Goal: Information Seeking & Learning: Learn about a topic

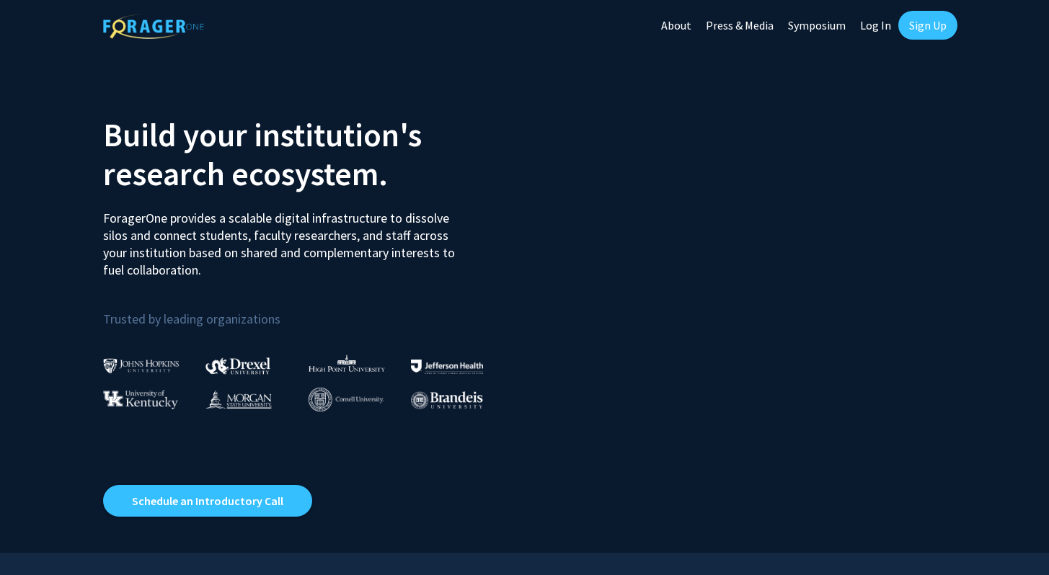
click at [939, 22] on link "Sign Up" at bounding box center [927, 25] width 59 height 29
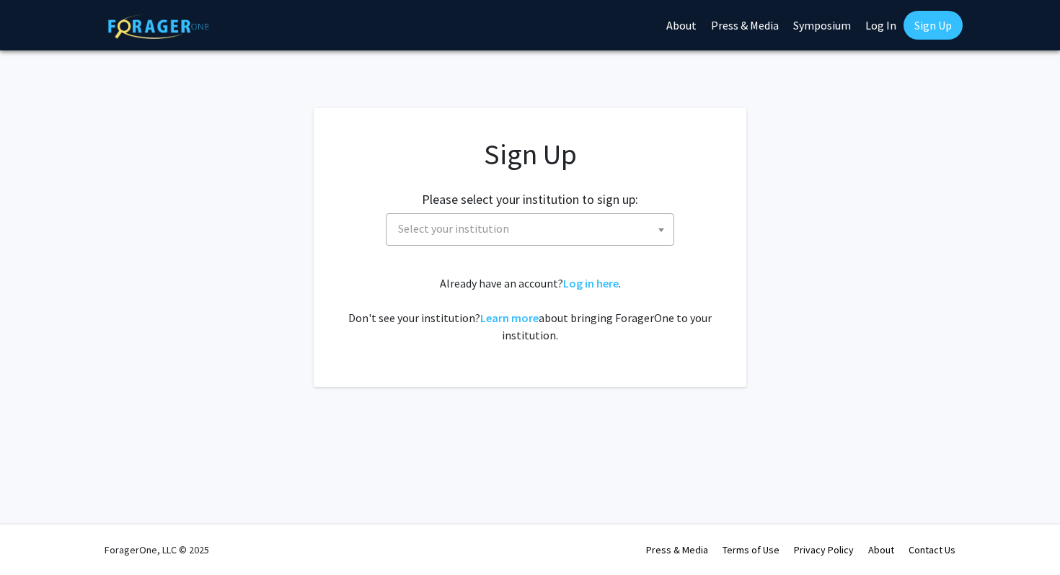
click at [485, 230] on span "Select your institution" at bounding box center [453, 228] width 111 height 14
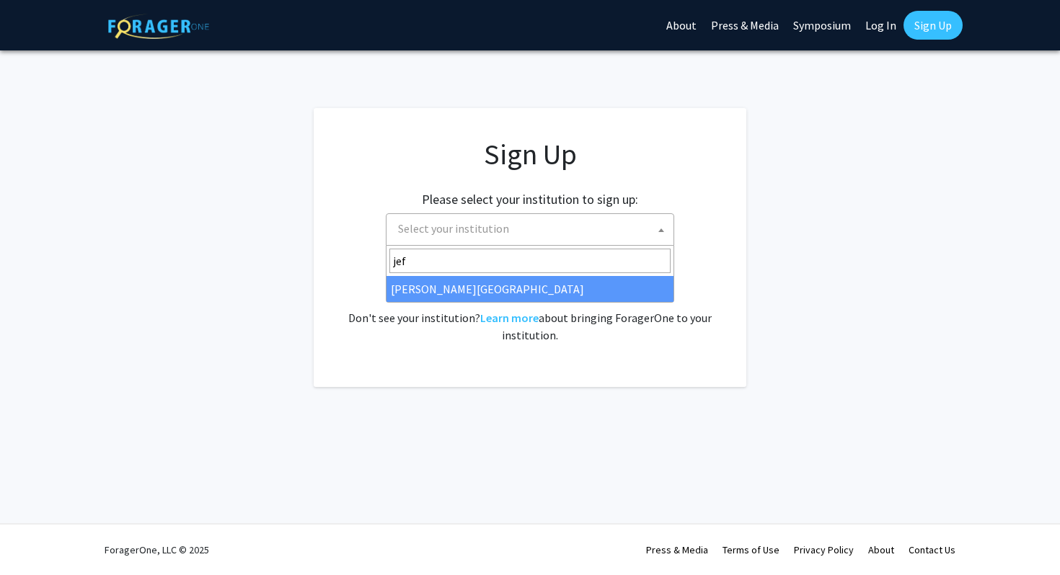
type input "jef"
select select "24"
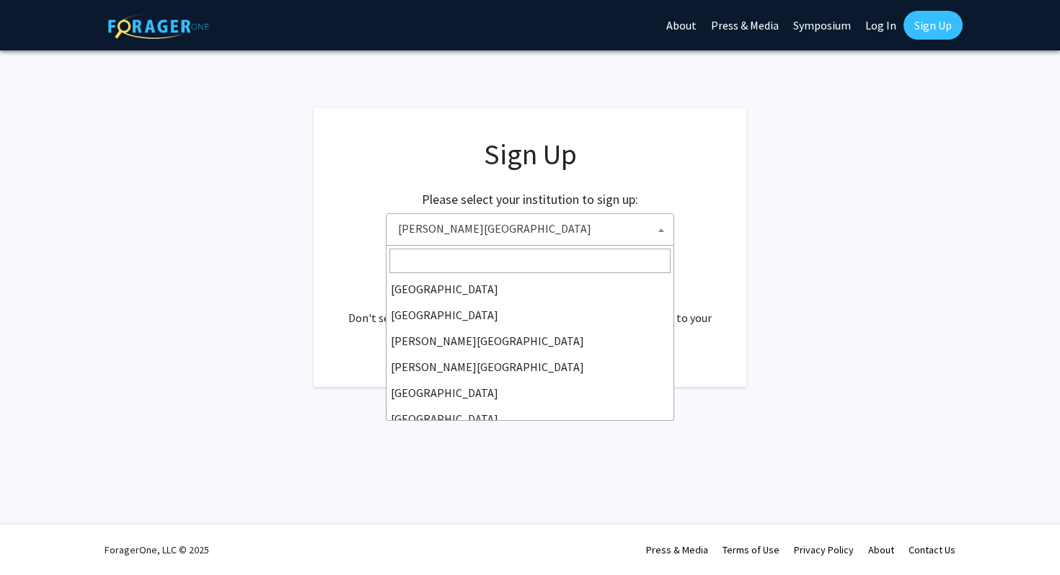
scroll to position [415, 0]
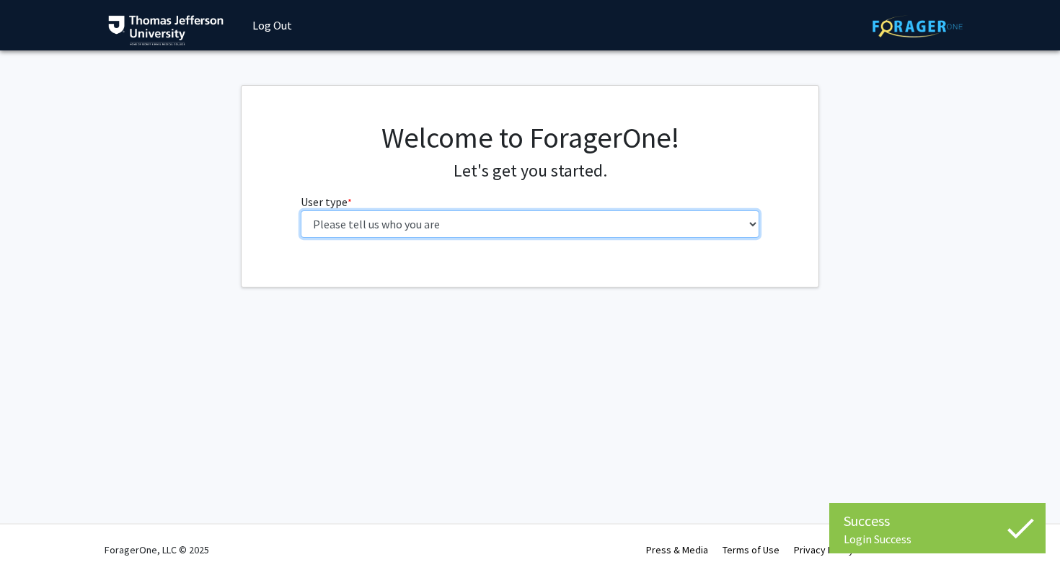
click at [571, 221] on select "Please tell us who you are Undergraduate Student Master's Student Doctoral Cand…" at bounding box center [530, 224] width 459 height 27
select select "3: doc"
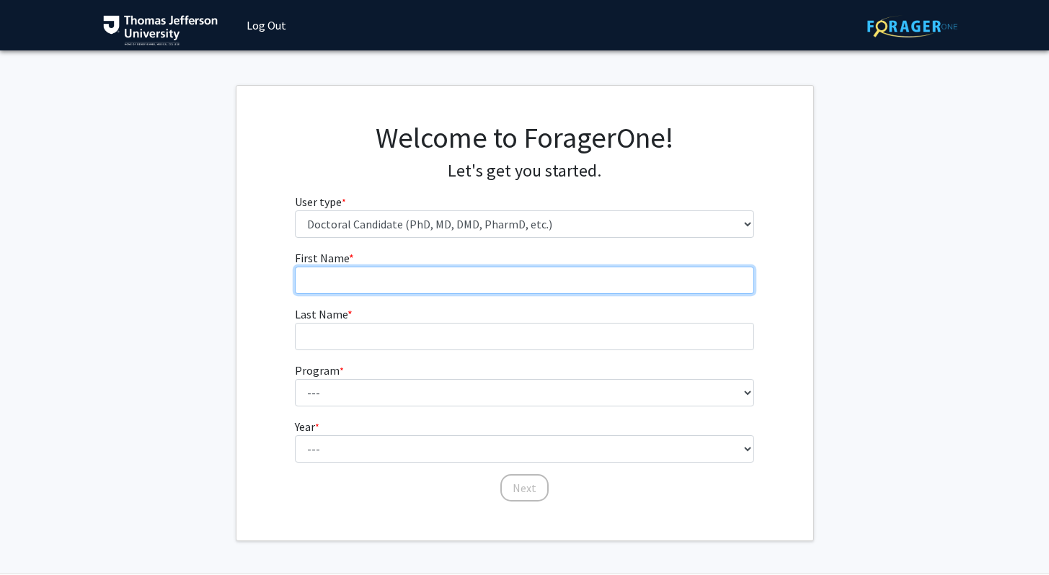
click at [502, 278] on input "First Name * required" at bounding box center [524, 280] width 459 height 27
type input "Yash"
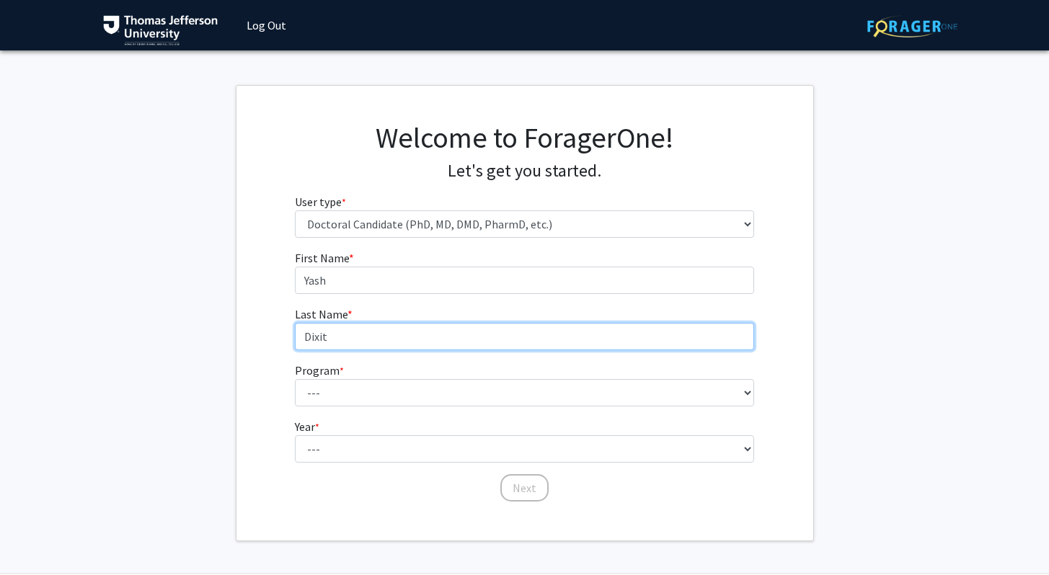
type input "Dixit"
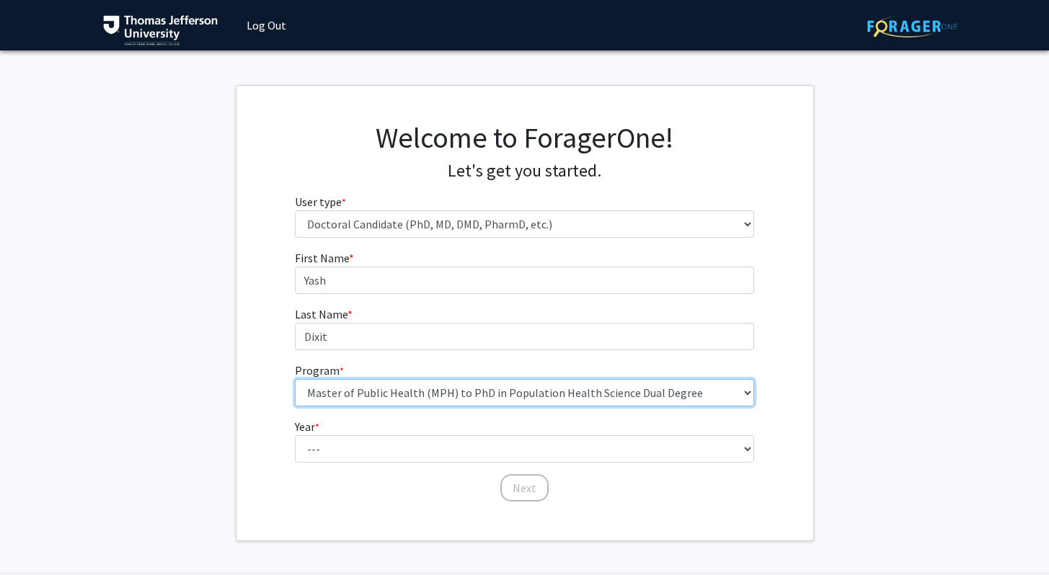
select select "35: 815"
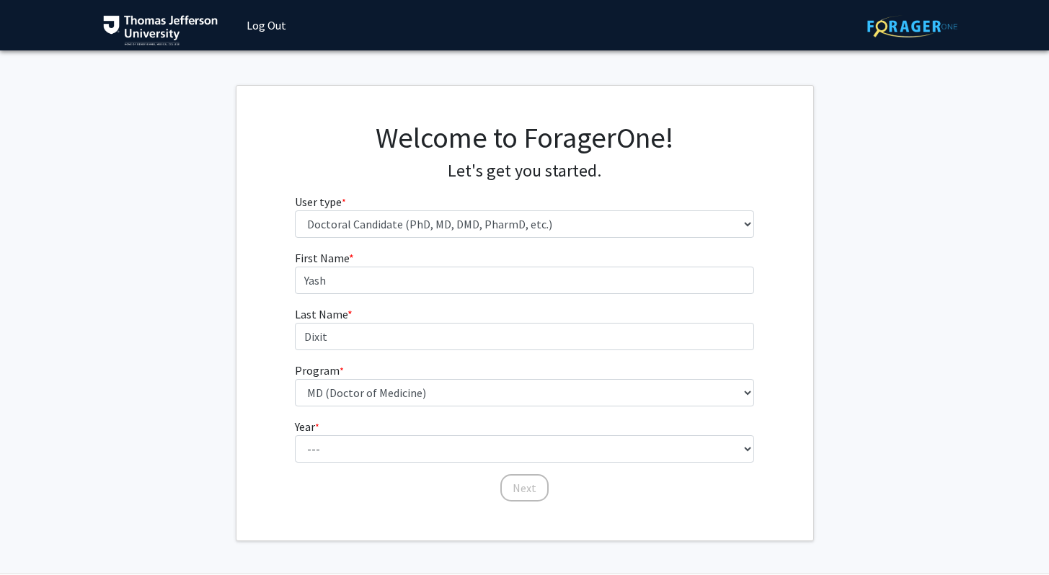
click at [357, 477] on form "First Name * required Yash Last Name * required Dixit Program * required --- Ac…" at bounding box center [524, 368] width 459 height 239
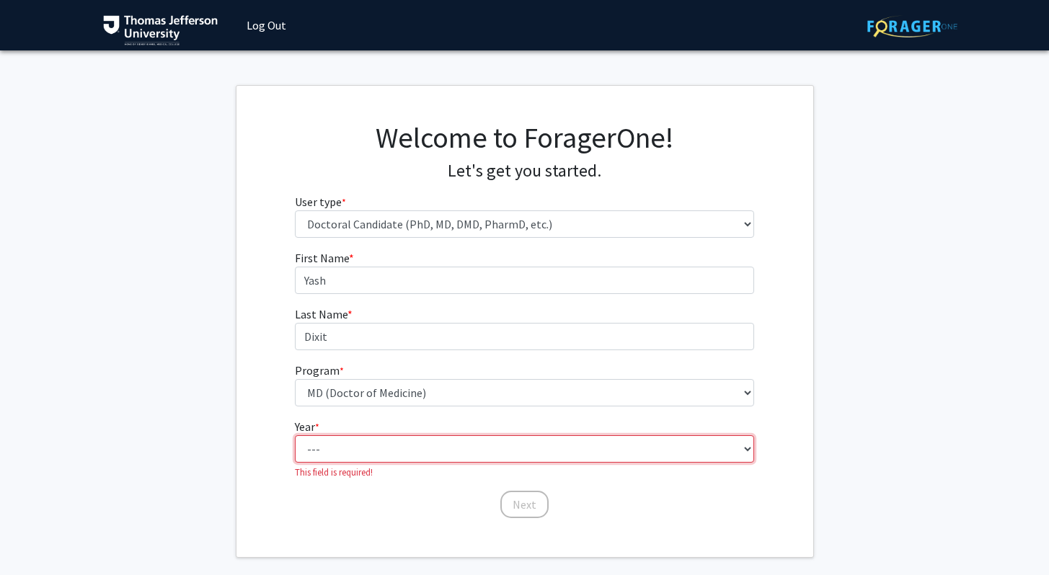
click at [363, 460] on select "--- First Year Second Year Third Year Fourth Year Fifth Year Sixth Year Seventh…" at bounding box center [524, 448] width 459 height 27
select select "1: first_year"
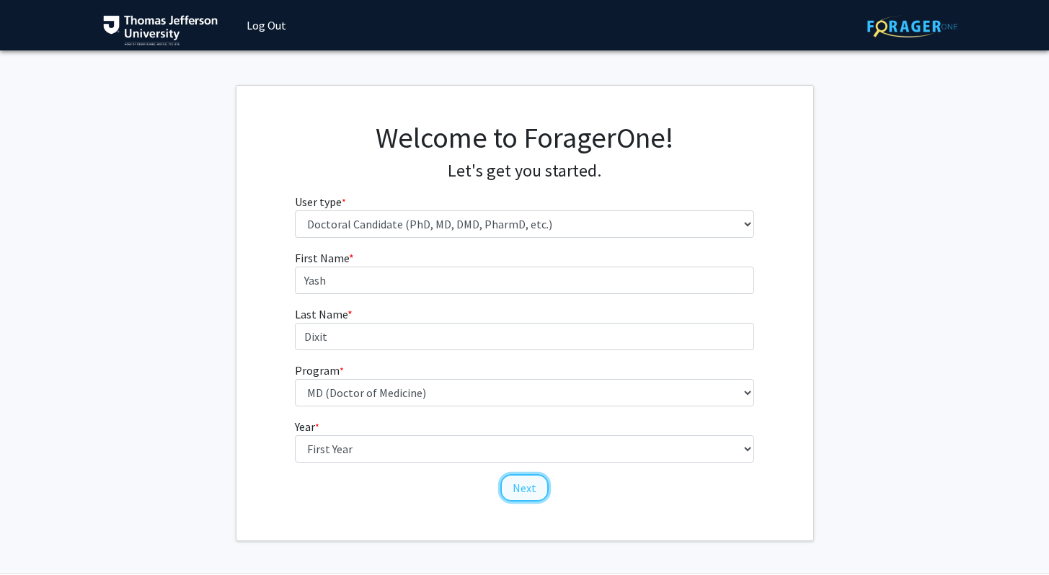
click at [520, 480] on button "Next" at bounding box center [524, 487] width 48 height 27
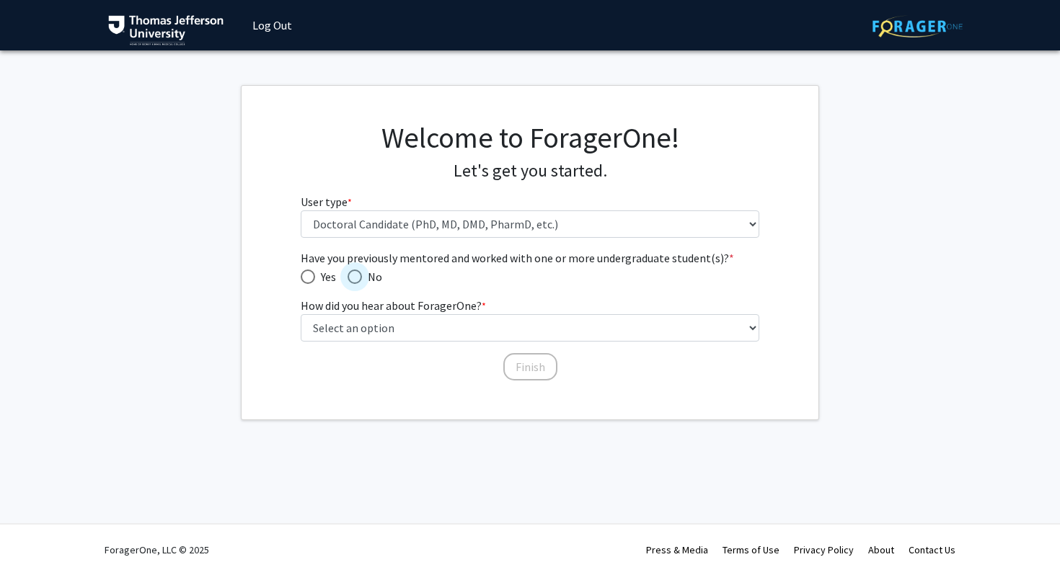
click at [358, 277] on span "Have you previously mentored and worked with one or more undergraduate student(…" at bounding box center [354, 277] width 14 height 14
click at [358, 277] on input "No" at bounding box center [354, 277] width 14 height 14
radio input "true"
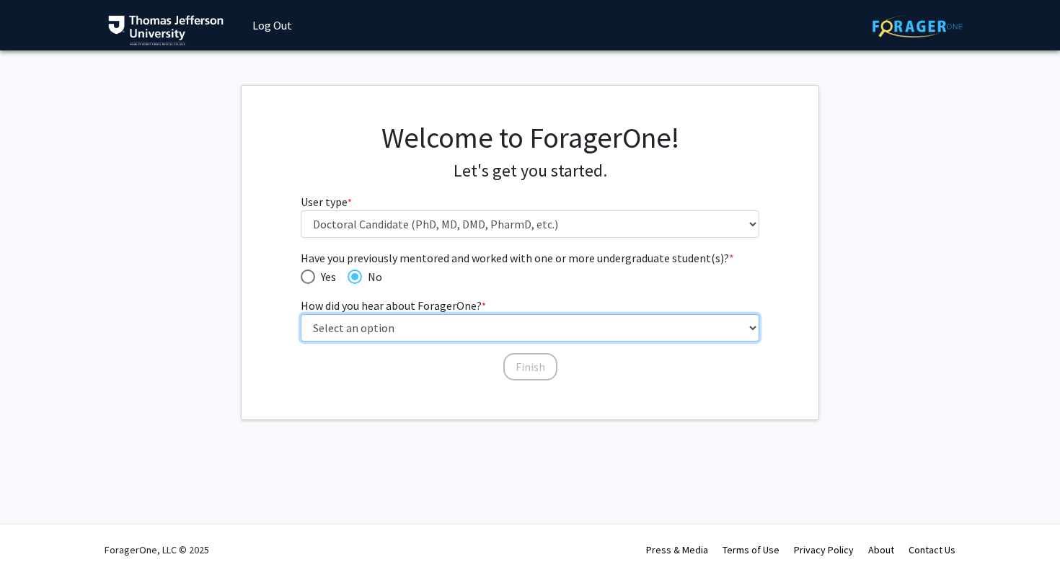
click at [387, 328] on select "Select an option Peer/student recommendation Faculty/staff recommendation Unive…" at bounding box center [530, 327] width 459 height 27
select select "5: other"
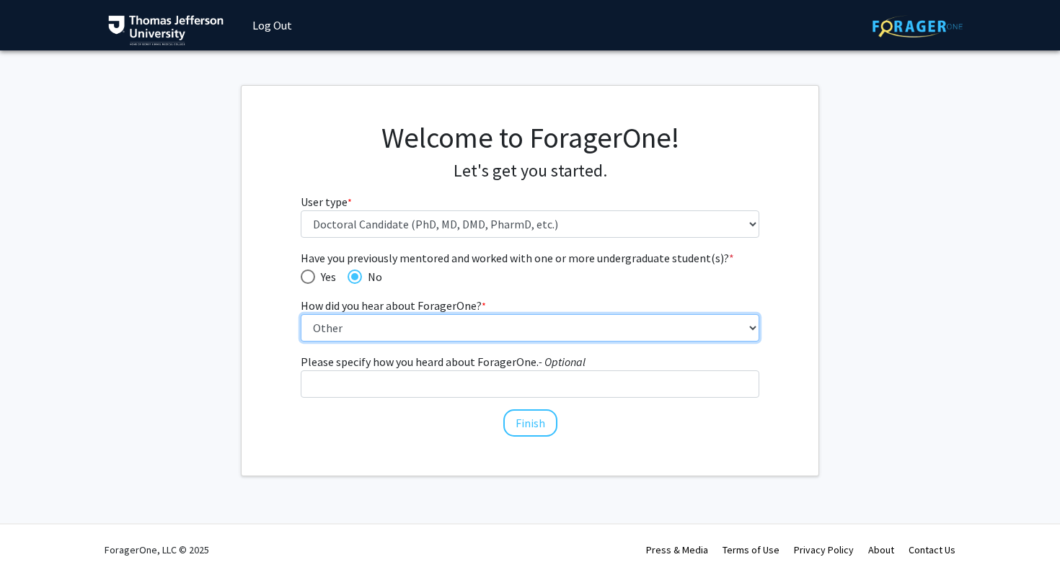
click at [454, 334] on select "Select an option Peer/student recommendation Faculty/staff recommendation Unive…" at bounding box center [530, 327] width 459 height 27
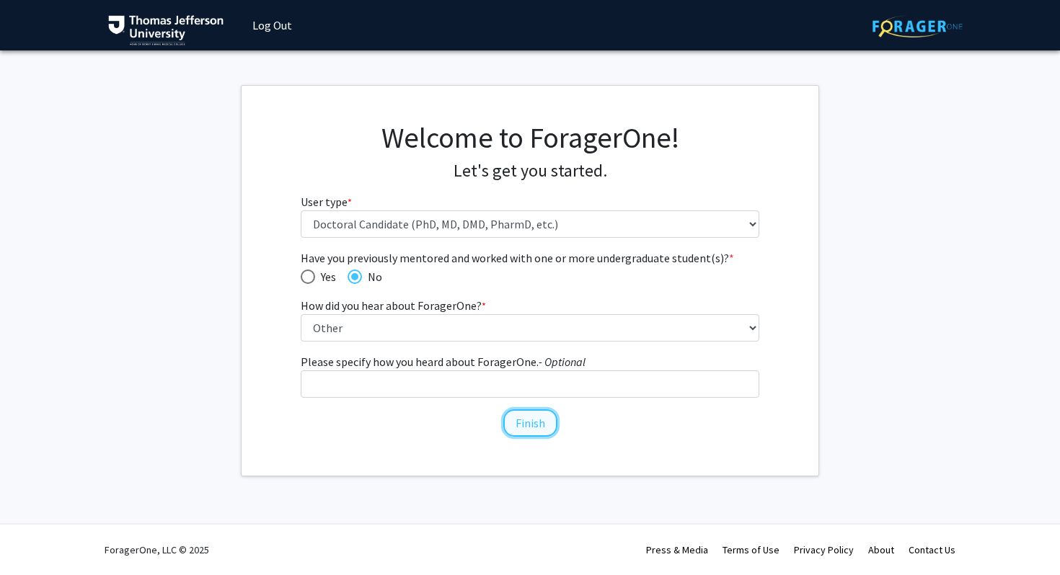
click at [525, 411] on button "Finish" at bounding box center [530, 422] width 54 height 27
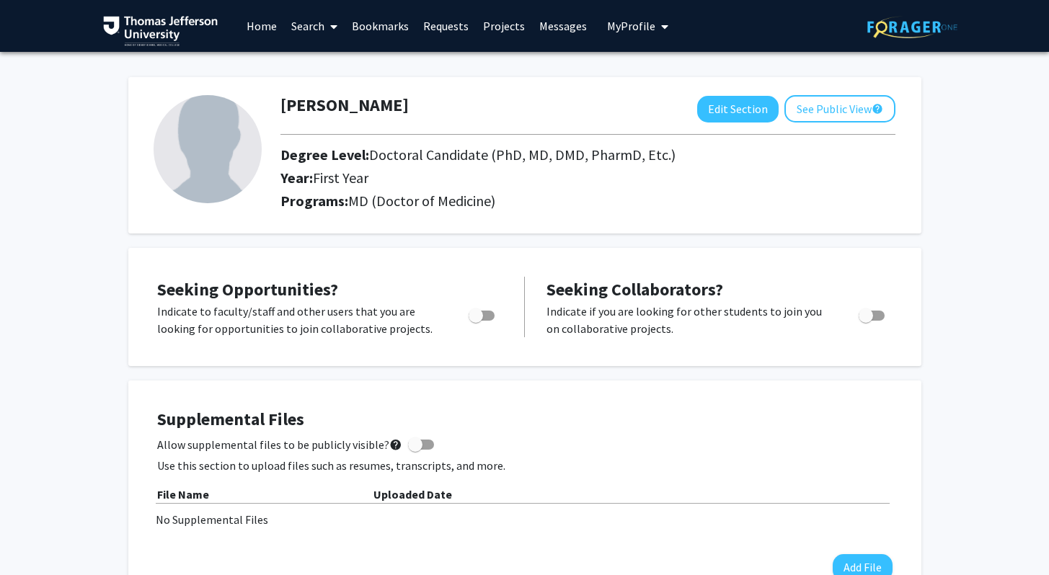
click at [253, 28] on link "Home" at bounding box center [261, 26] width 45 height 50
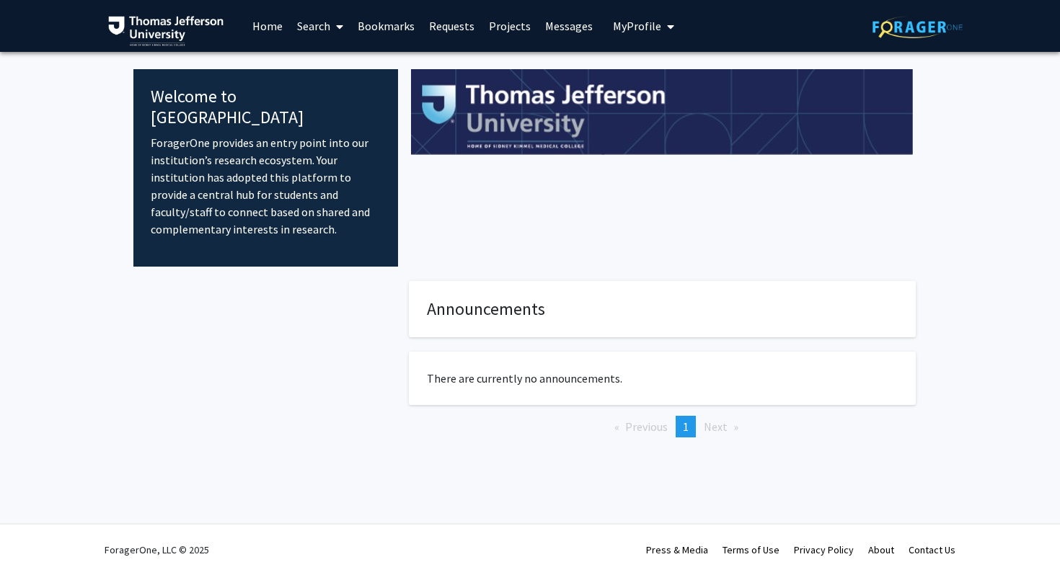
click at [508, 28] on link "Projects" at bounding box center [510, 26] width 56 height 50
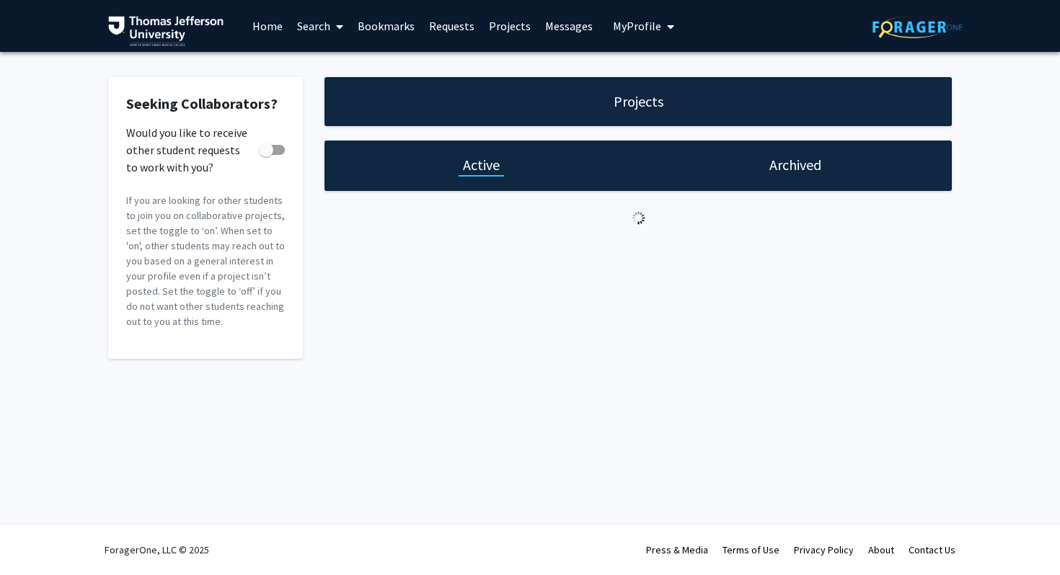
click at [485, 145] on div "Active" at bounding box center [481, 166] width 314 height 50
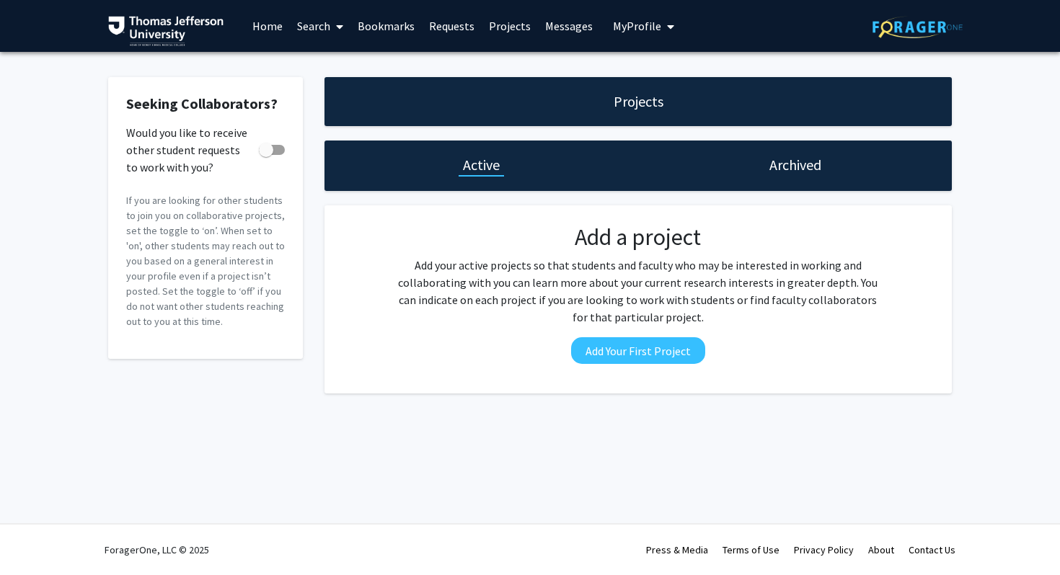
click at [459, 19] on link "Requests" at bounding box center [452, 26] width 60 height 50
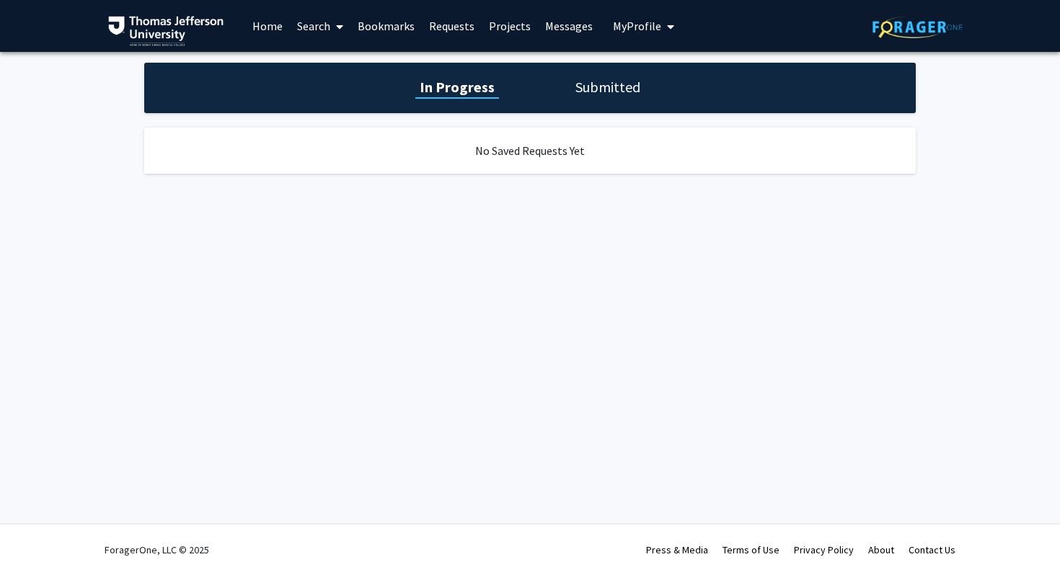
click at [570, 30] on link "Messages" at bounding box center [569, 26] width 62 height 50
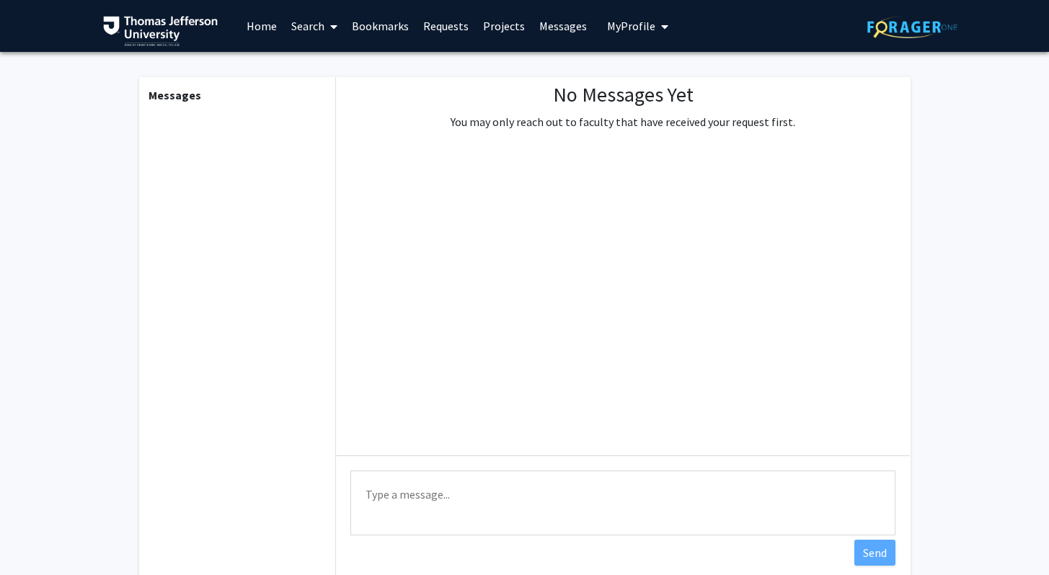
click at [639, 28] on span "My Profile" at bounding box center [631, 26] width 48 height 14
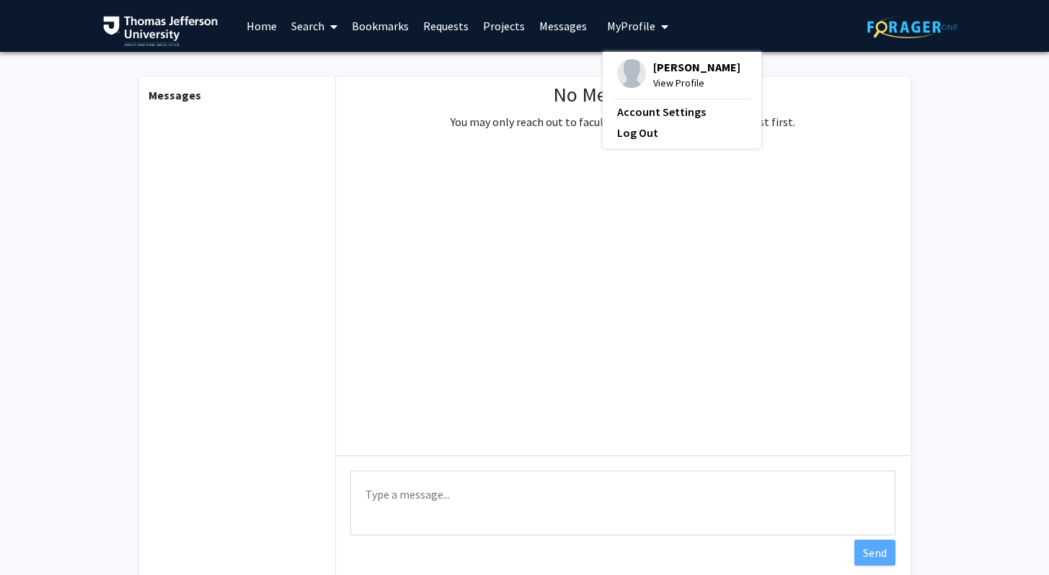
click at [325, 23] on span at bounding box center [330, 26] width 13 height 50
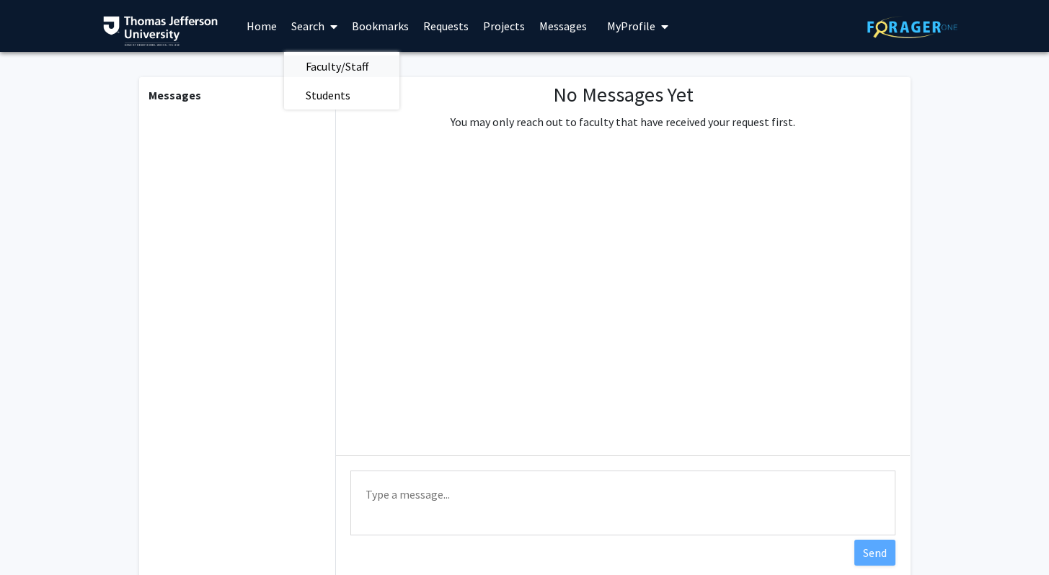
click at [337, 66] on span "Faculty/Staff" at bounding box center [337, 66] width 106 height 29
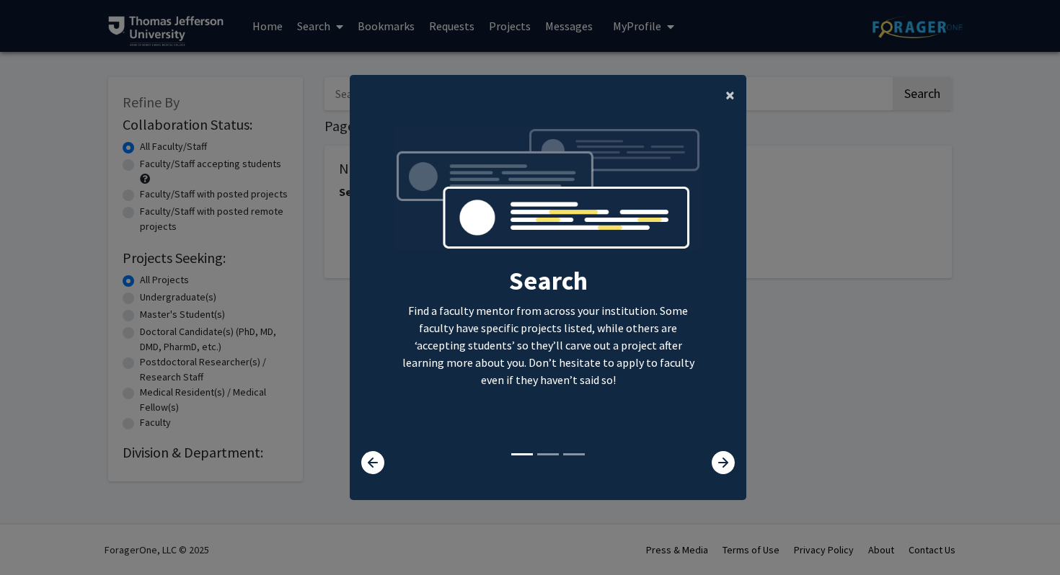
click at [714, 94] on button "×" at bounding box center [730, 95] width 32 height 40
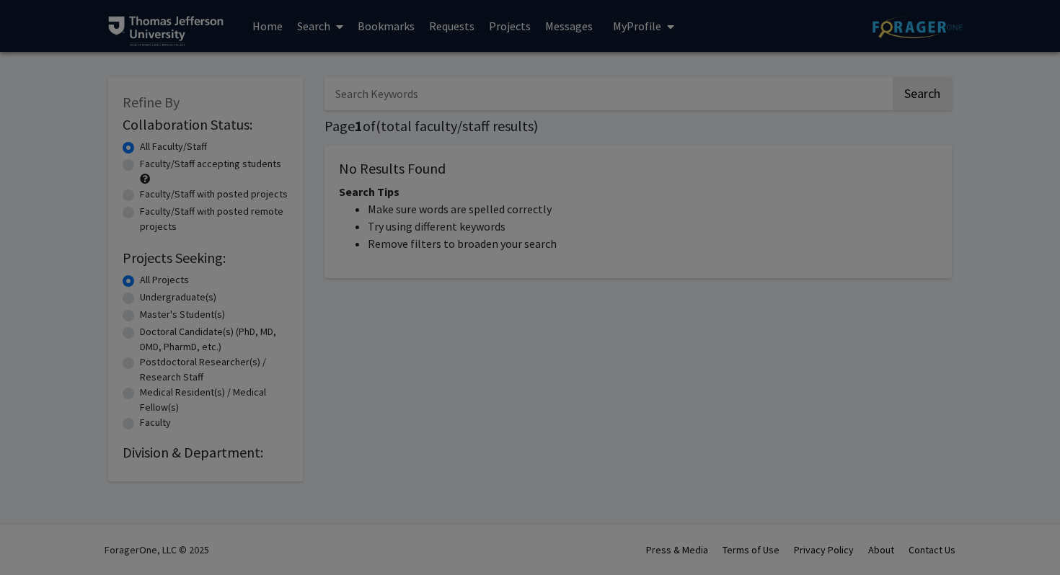
click at [720, 99] on div "Search Find a faculty mentor from across your institution. Some faculty have sp…" at bounding box center [547, 156] width 395 height 324
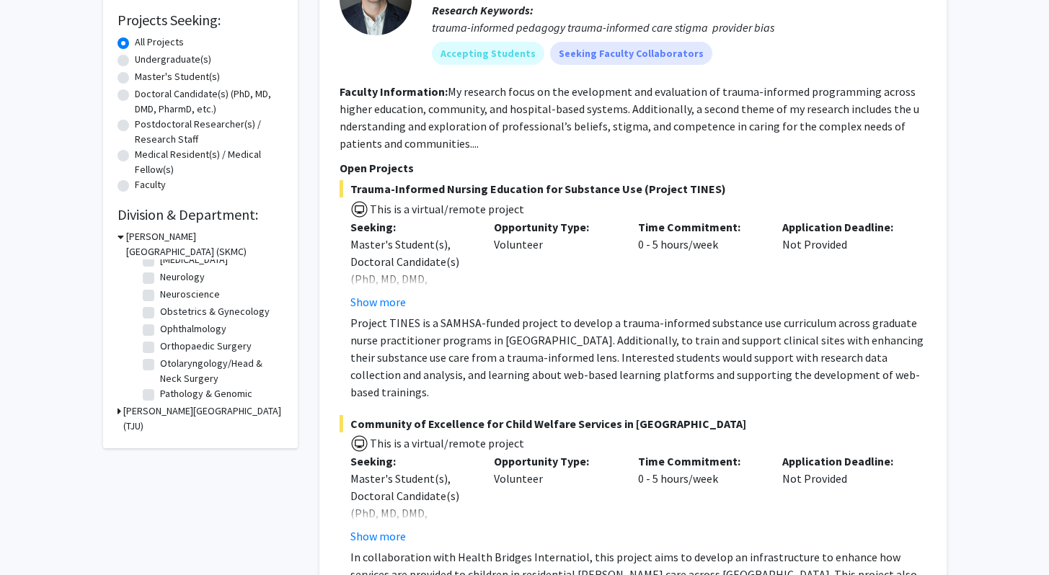
scroll to position [404, 0]
click at [160, 372] on label "Otolaryngology/Head & Neck Surgery" at bounding box center [220, 365] width 120 height 30
click at [160, 360] on input "Otolaryngology/Head & Neck Surgery" at bounding box center [164, 354] width 9 height 9
checkbox input "true"
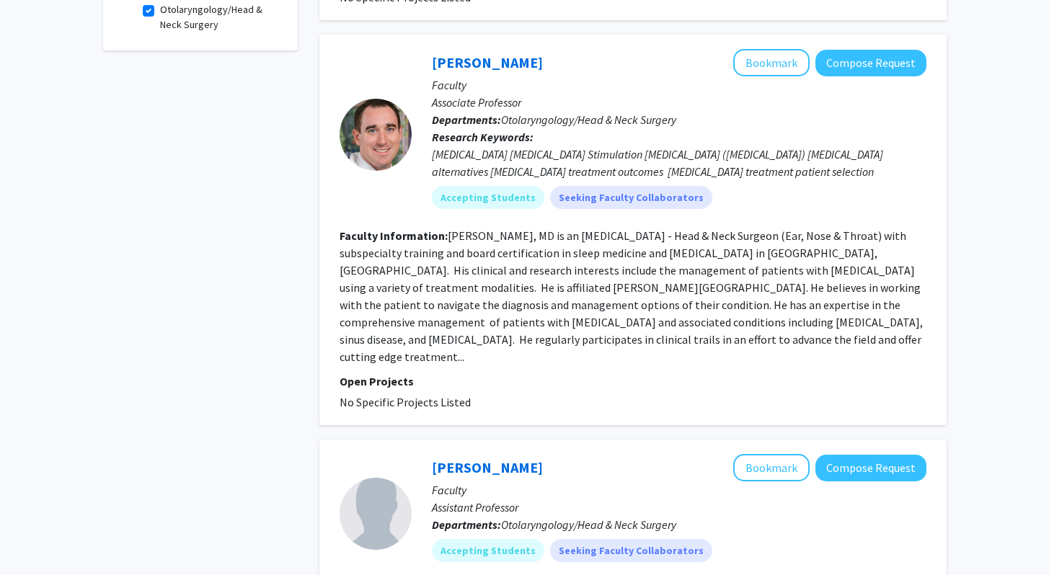
scroll to position [500, 0]
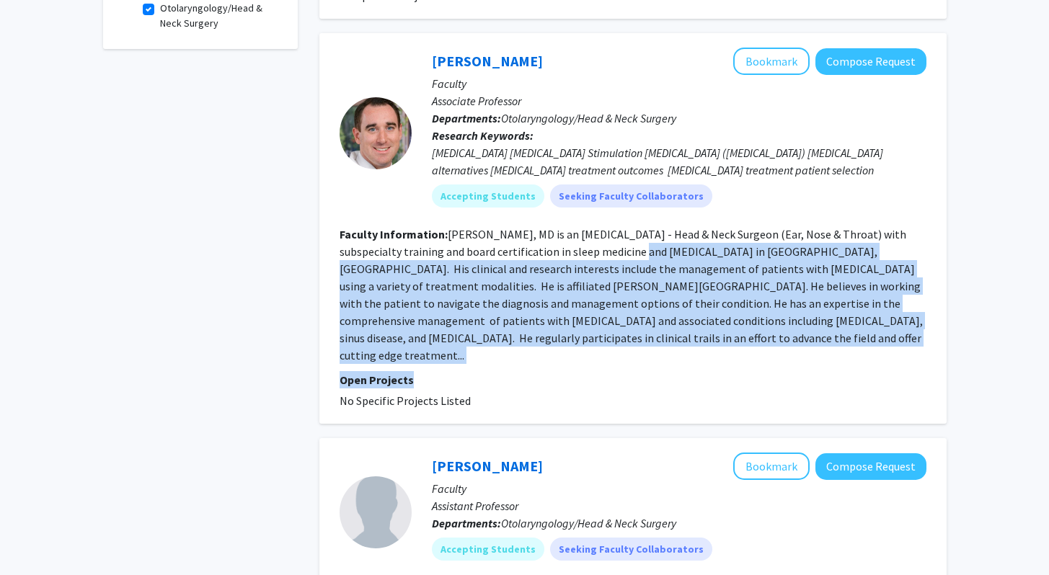
drag, startPoint x: 587, startPoint y: 351, endPoint x: 612, endPoint y: 232, distance: 121.6
click at [612, 232] on fg-search-faculty "Colin Huntley Bookmark Compose Request Faculty Associate Professor Departments:…" at bounding box center [633, 229] width 587 height 362
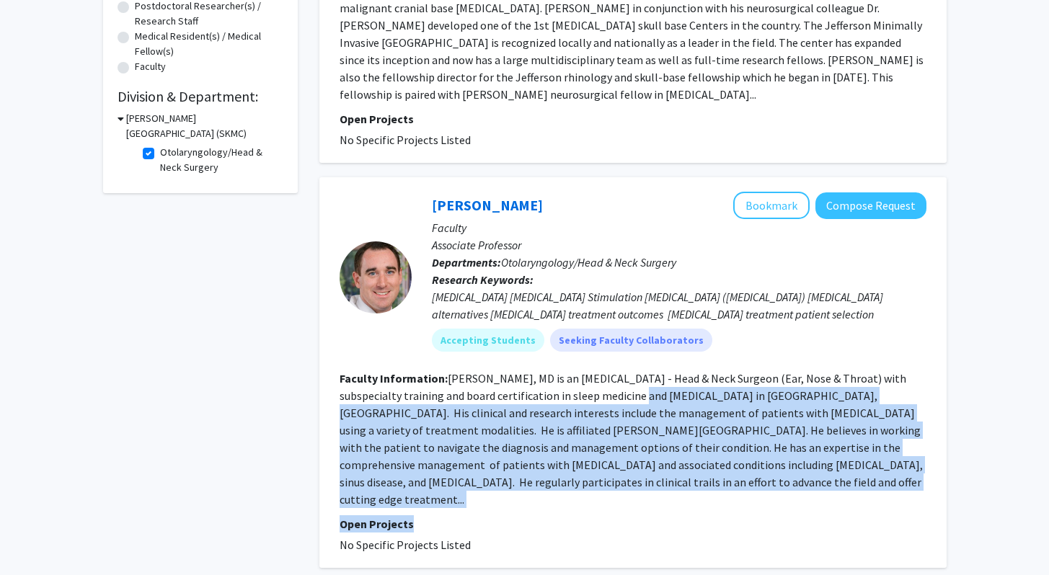
scroll to position [185, 0]
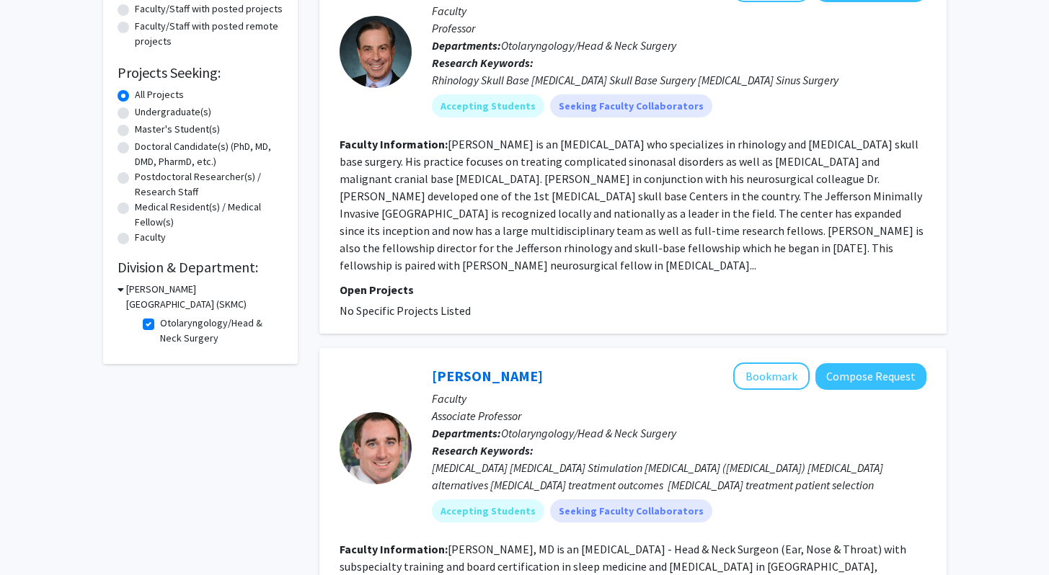
click at [618, 233] on fg-read-more "[PERSON_NAME] is an [MEDICAL_DATA] who specializes in rhinology and [MEDICAL_DA…" at bounding box center [632, 205] width 584 height 136
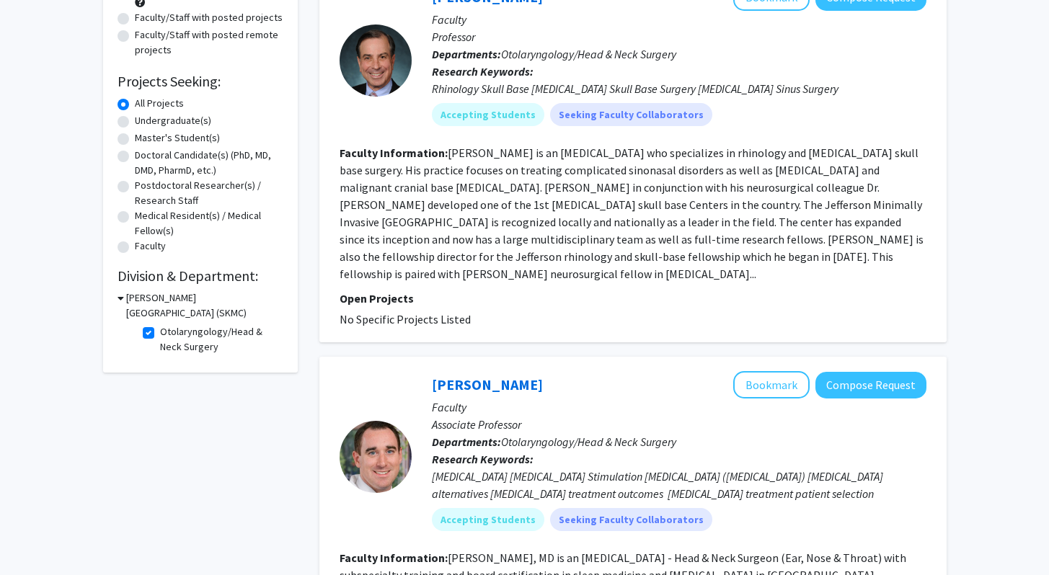
scroll to position [184, 0]
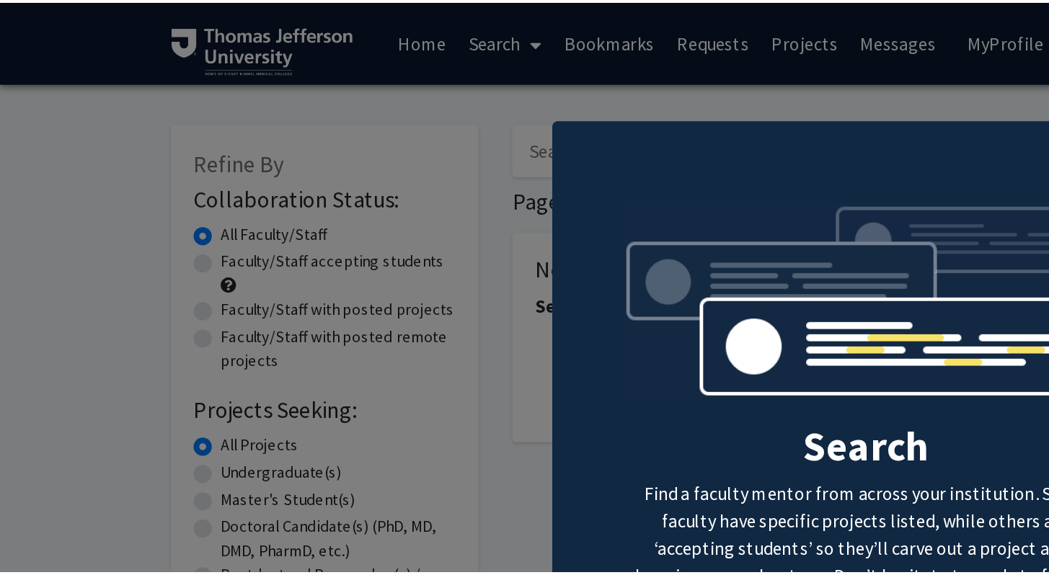
scroll to position [14, 0]
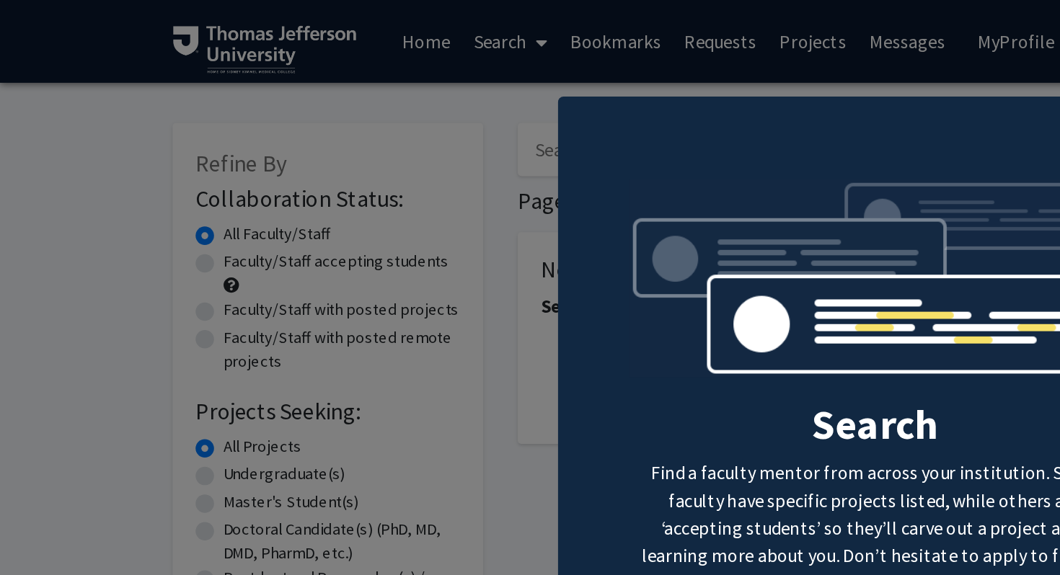
click at [291, 232] on modal-container "× Search Find a faculty mentor from across your institution. Some faculty have …" at bounding box center [530, 287] width 1060 height 575
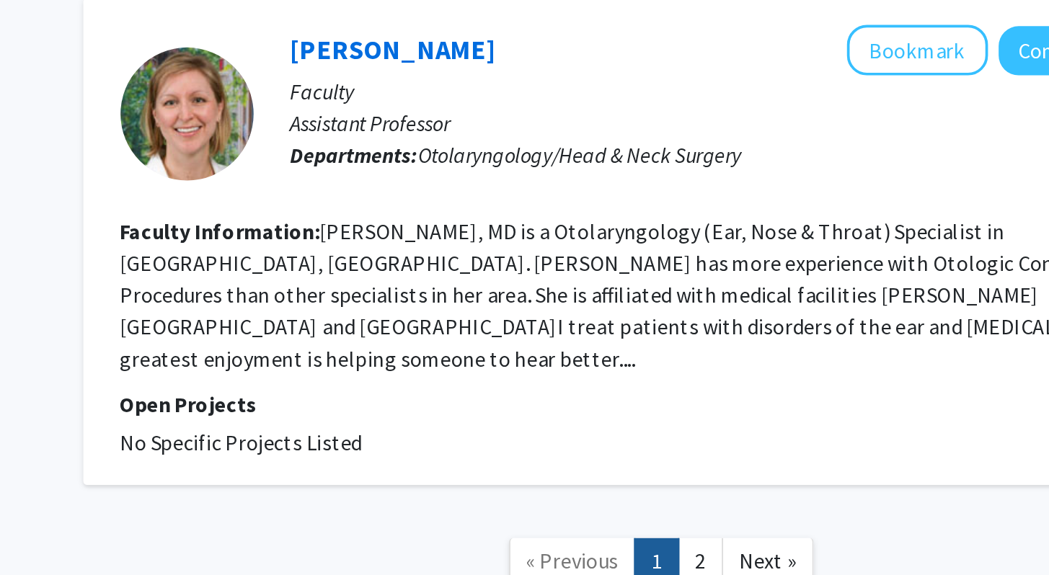
scroll to position [2763, 0]
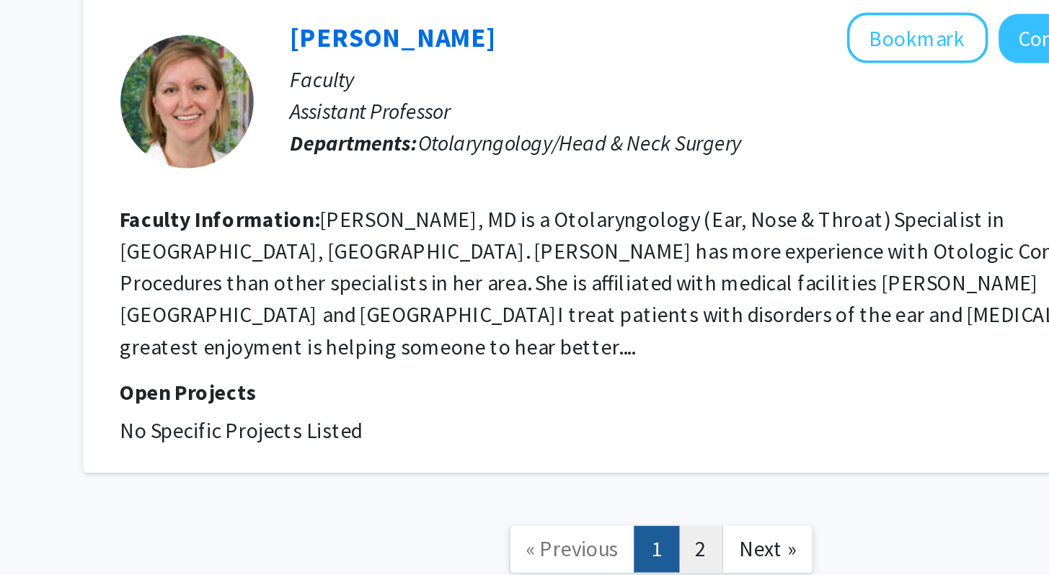
click at [652, 549] on link "2" at bounding box center [654, 561] width 25 height 25
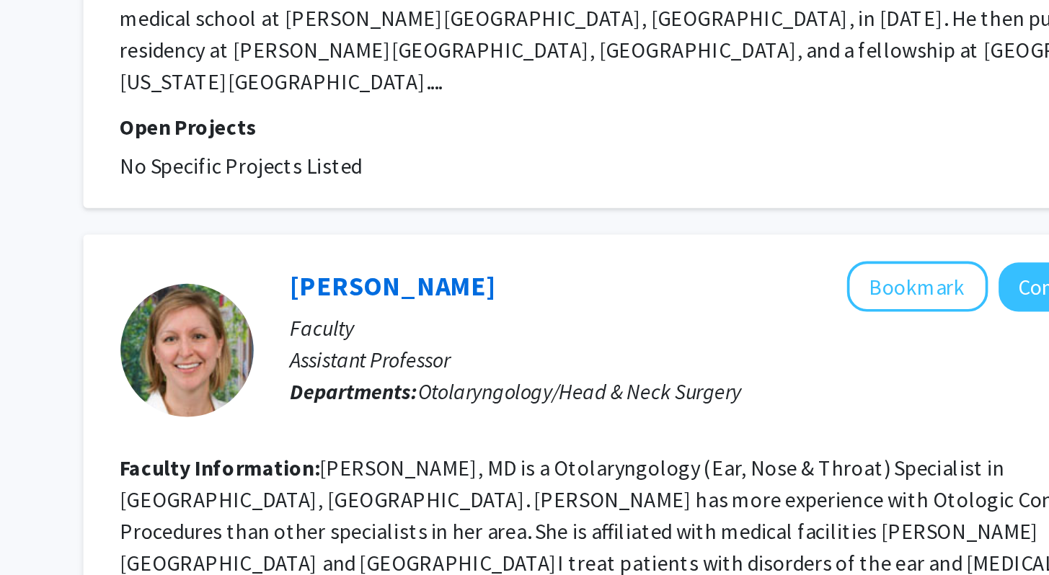
scroll to position [2763, 0]
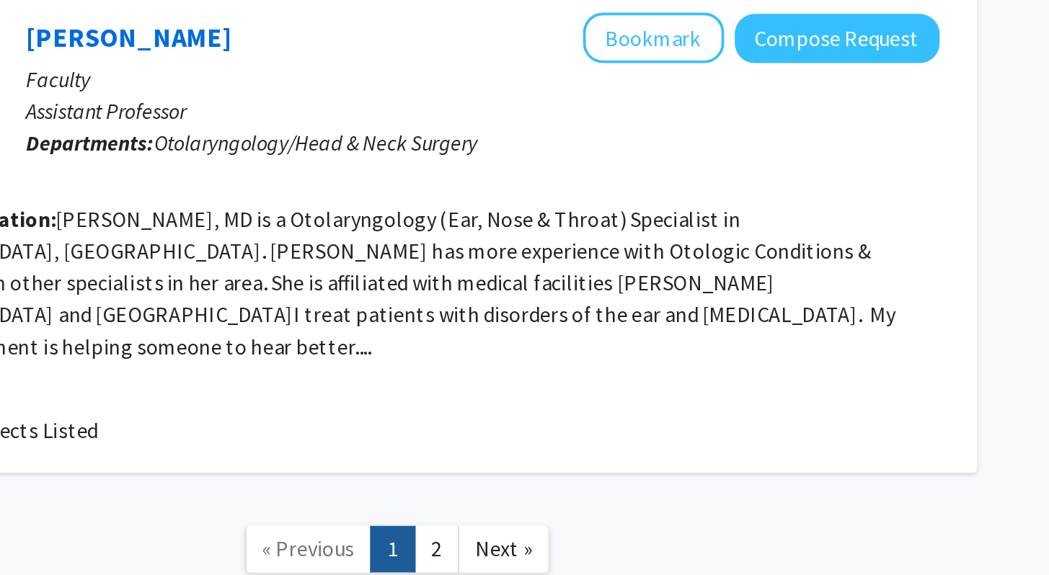
click at [724, 373] on section "Faculty Information: Dr. Rebecca Chiffer, MD is a Otolaryngology (Ear, Nose & T…" at bounding box center [633, 416] width 587 height 87
click at [741, 375] on fg-read-more "[PERSON_NAME], MD is a Otolaryngology (Ear, Nose & Throat) Specialist in [GEOGR…" at bounding box center [621, 417] width 563 height 84
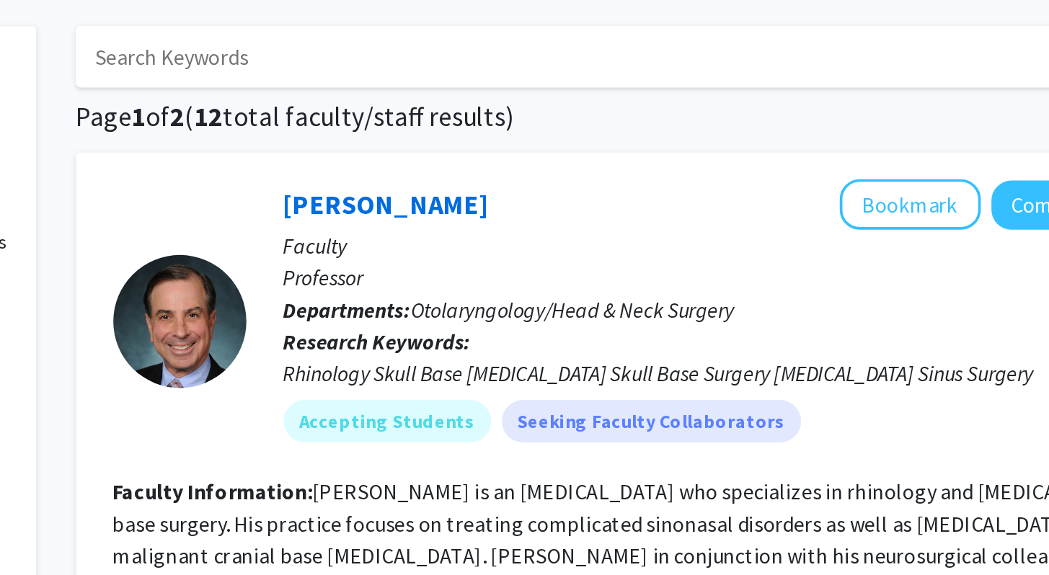
scroll to position [61, 0]
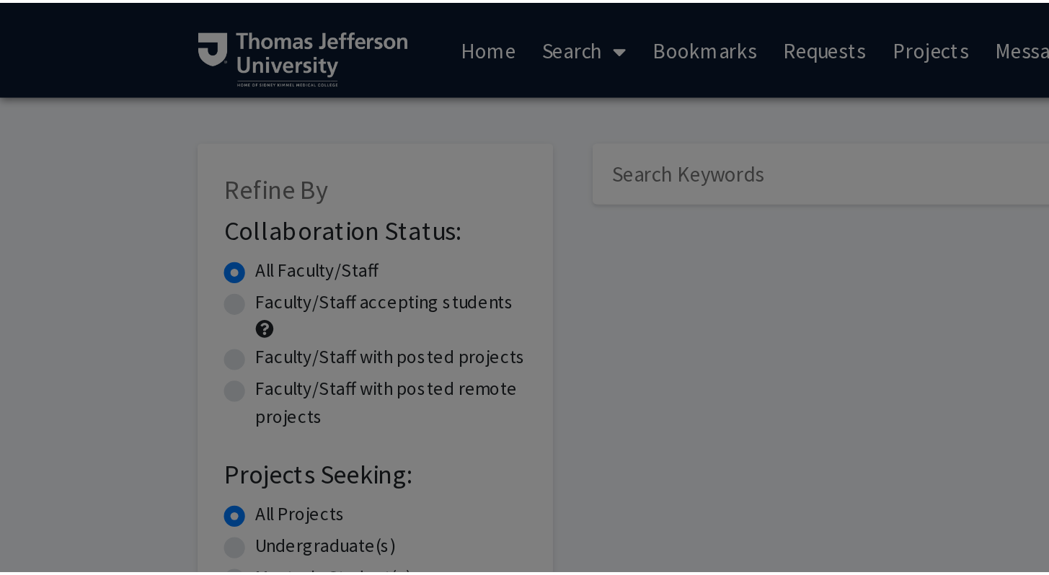
scroll to position [14, 0]
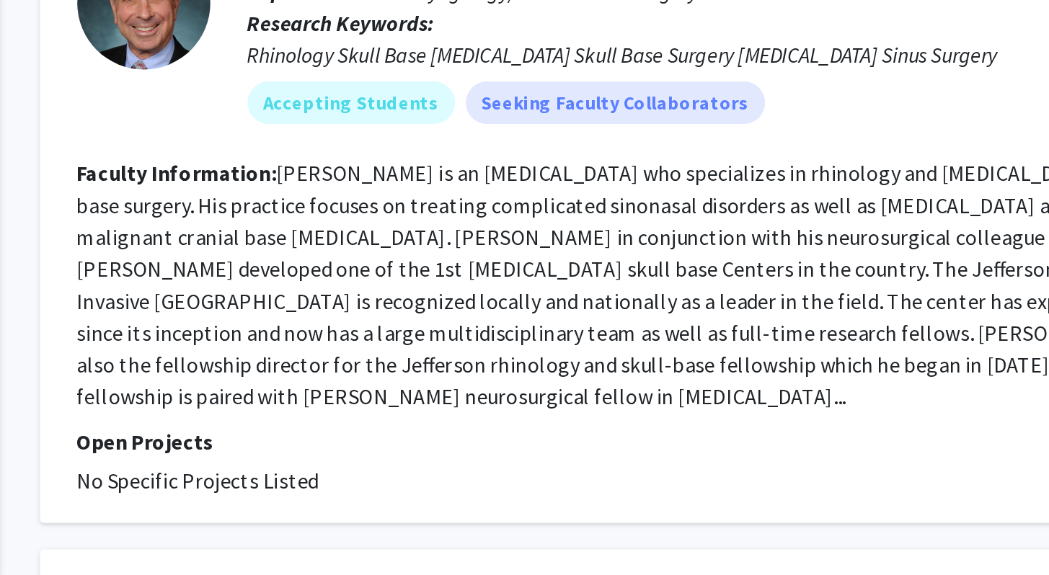
click at [703, 427] on fg-read-more "[PERSON_NAME] is an [MEDICAL_DATA] who specializes in rhinology and [MEDICAL_DA…" at bounding box center [632, 390] width 584 height 136
click at [799, 431] on section "Faculty Information: [PERSON_NAME] is an [MEDICAL_DATA] who specializes in rhin…" at bounding box center [633, 390] width 587 height 138
click at [784, 435] on fg-read-more "[PERSON_NAME] is an [MEDICAL_DATA] who specializes in rhinology and [MEDICAL_DA…" at bounding box center [632, 390] width 584 height 136
